Goal: Book appointment/travel/reservation

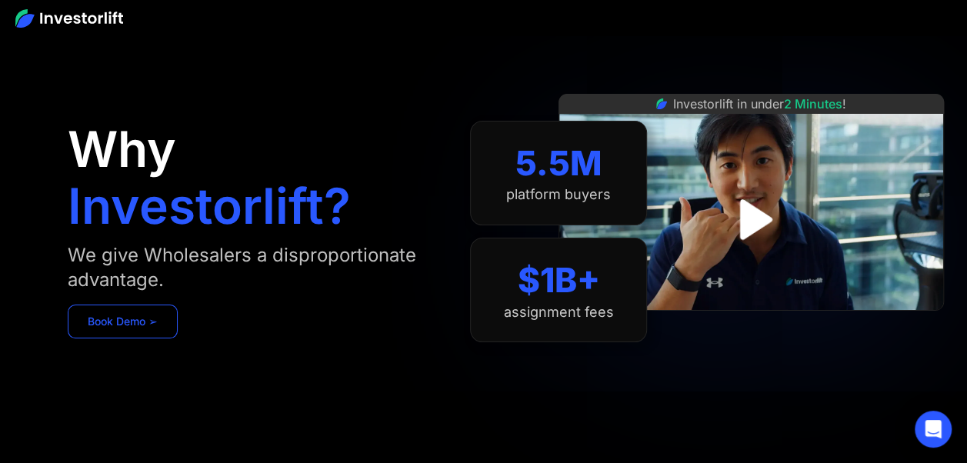
click at [107, 317] on link "Book Demo ➢" at bounding box center [123, 322] width 110 height 34
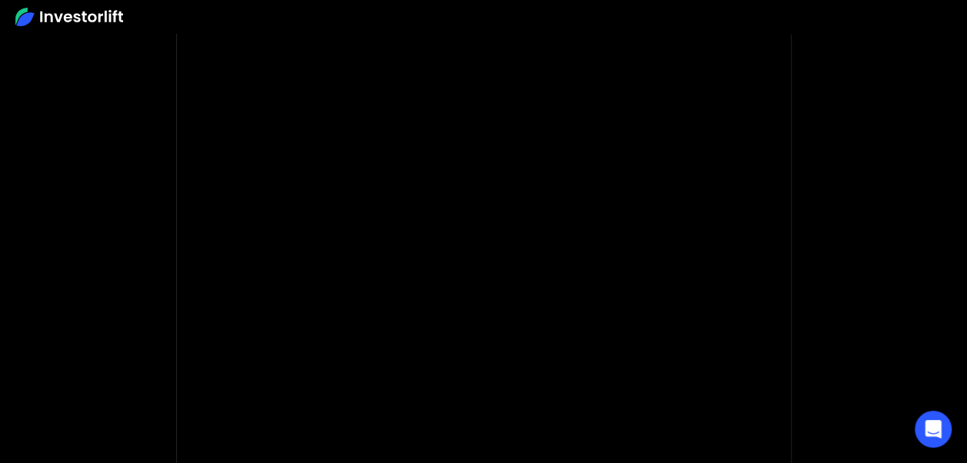
scroll to position [202, 0]
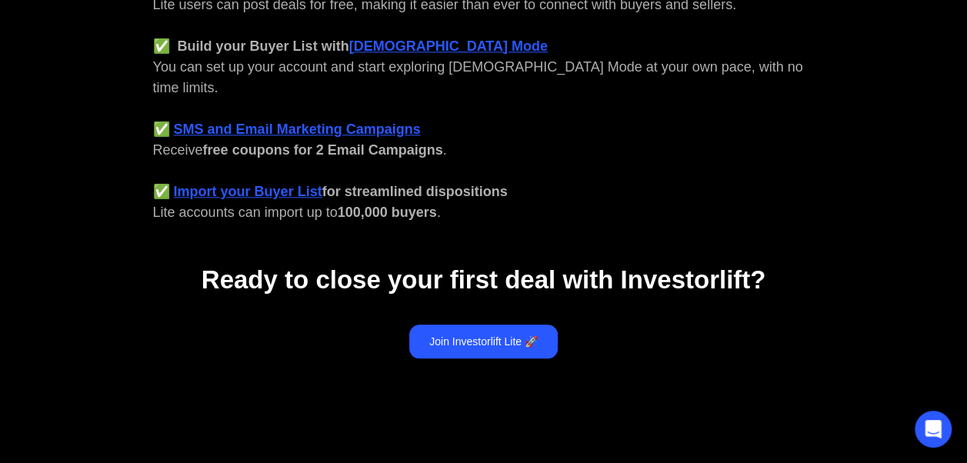
scroll to position [726, 0]
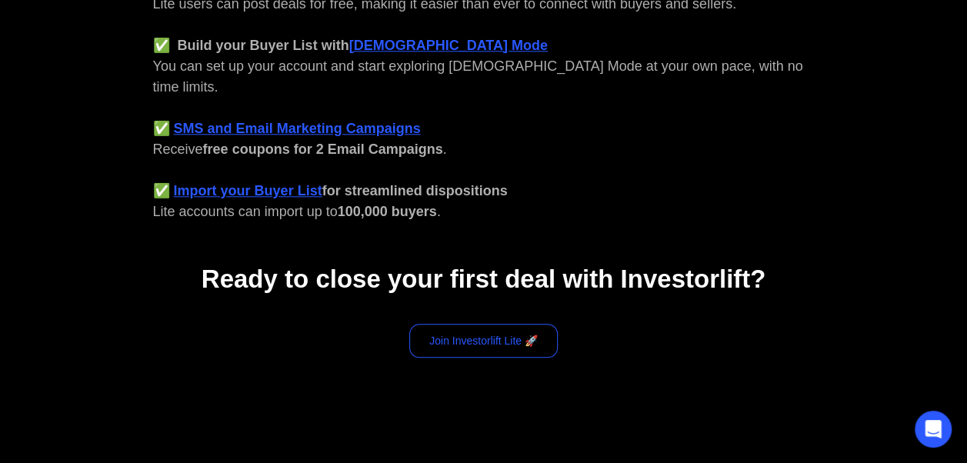
click at [465, 324] on link "Join Investorlift Lite 🚀" at bounding box center [483, 341] width 148 height 34
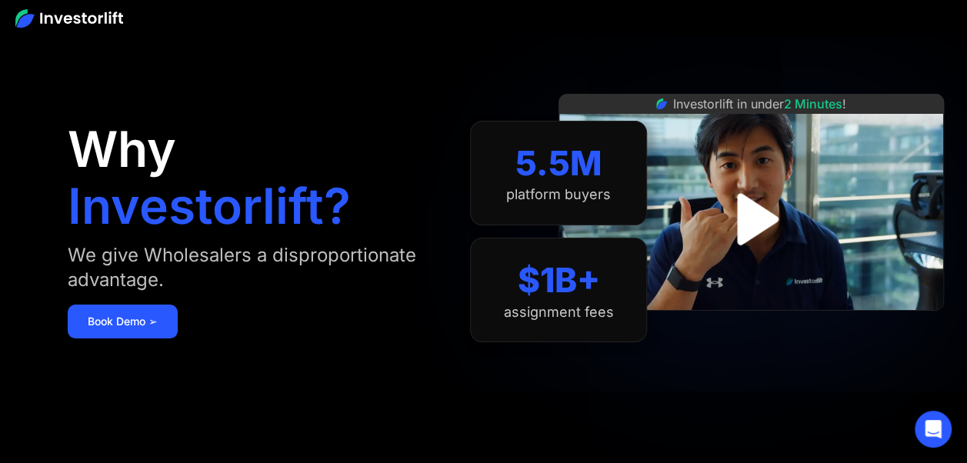
click at [758, 211] on img "open lightbox" at bounding box center [752, 219] width 94 height 94
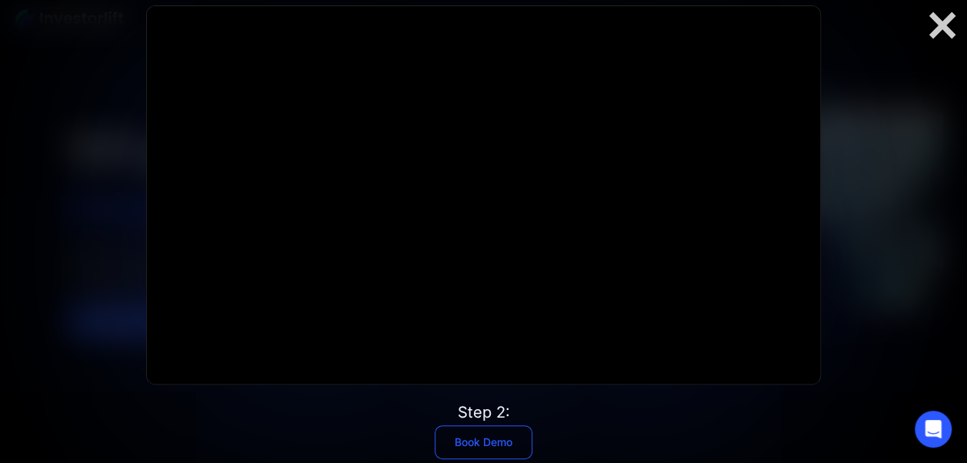
click at [483, 443] on link "Book Demo" at bounding box center [484, 442] width 98 height 34
